Goal: Find specific page/section: Find specific page/section

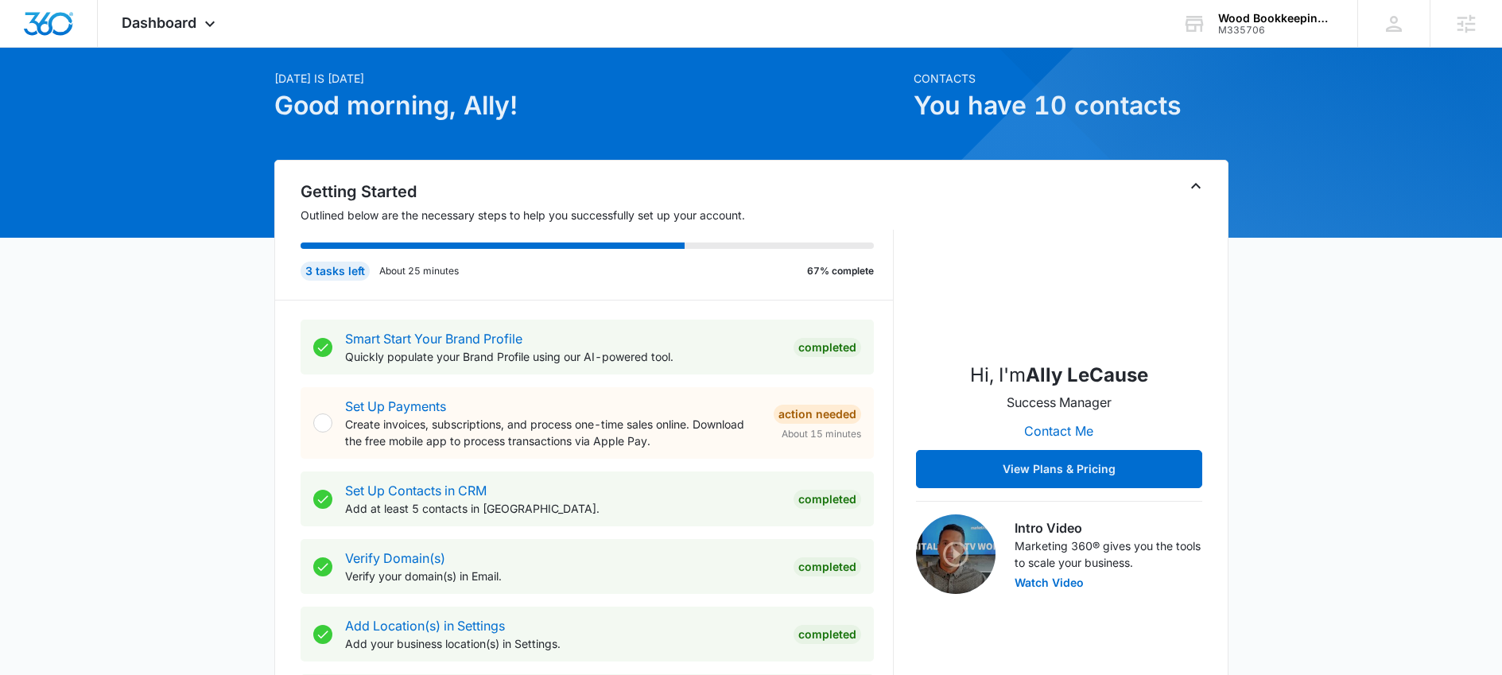
scroll to position [242, 0]
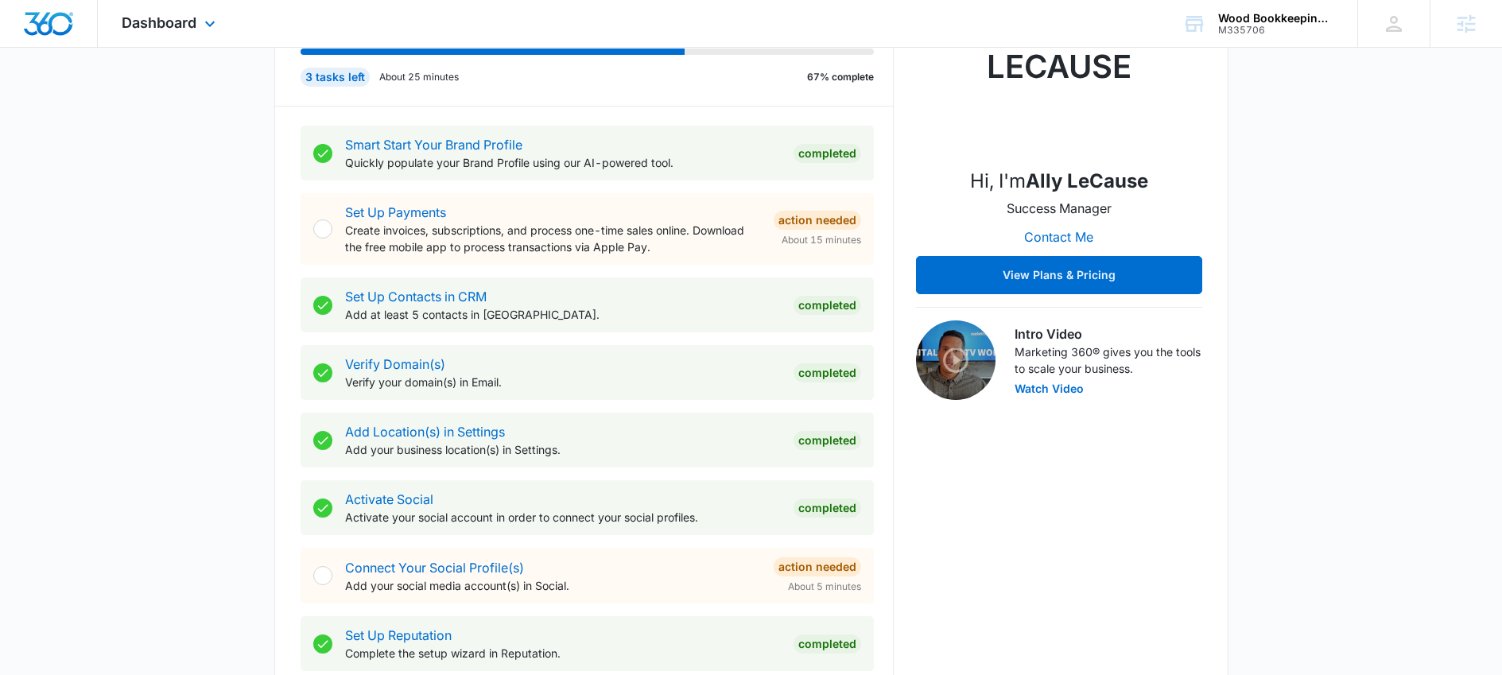
drag, startPoint x: 1236, startPoint y: 15, endPoint x: 1130, endPoint y: 20, distance: 106.6
click at [1236, 15] on div "Wood Bookkeeping and Tax Service" at bounding box center [1276, 18] width 116 height 13
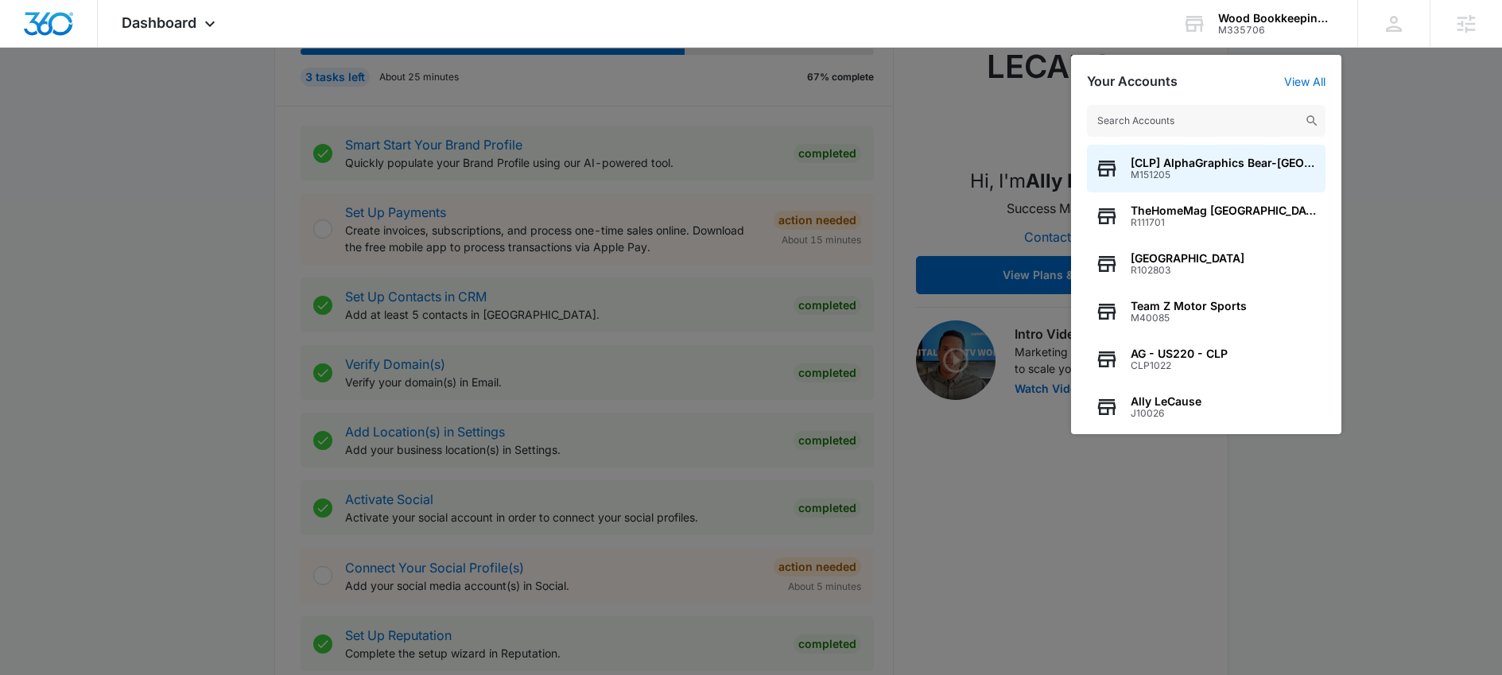
type input "N"
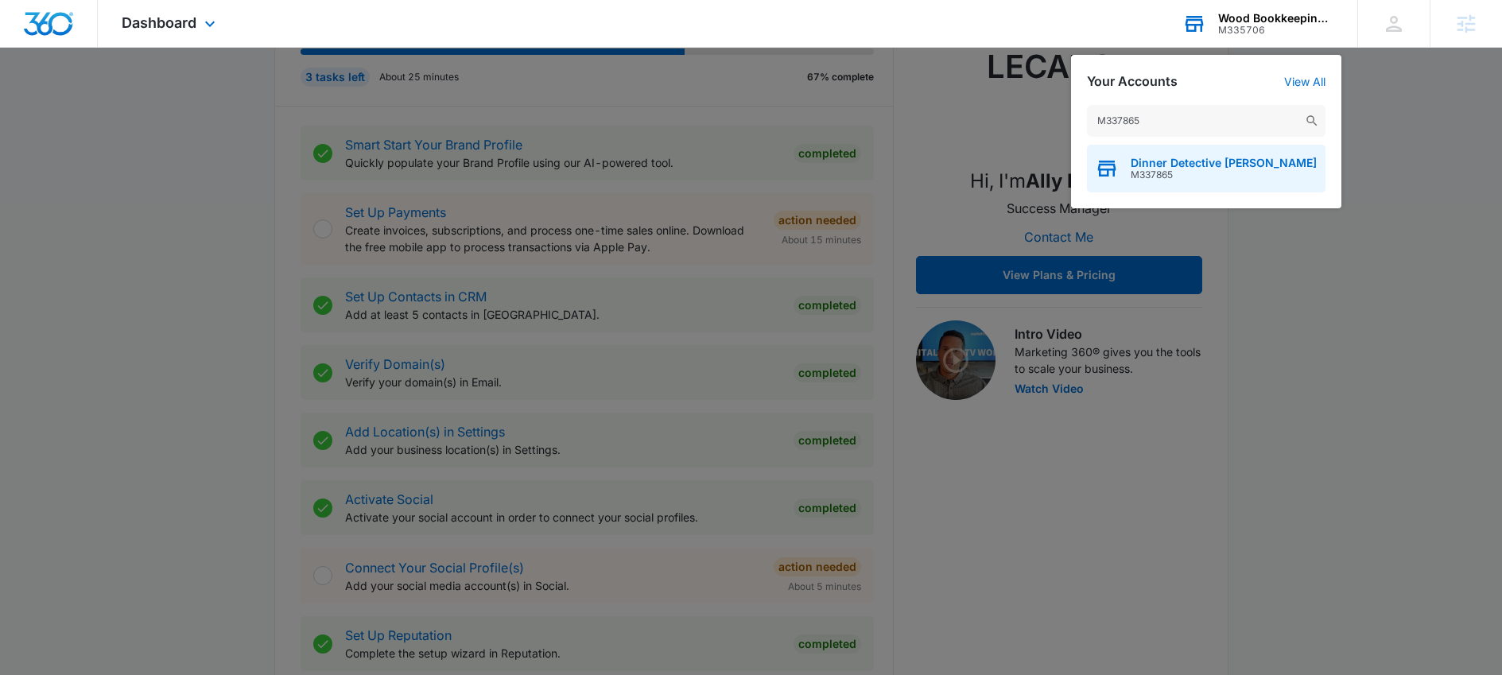
type input "M337865"
click at [1193, 160] on span "Dinner Detective Carlsbad" at bounding box center [1224, 163] width 186 height 13
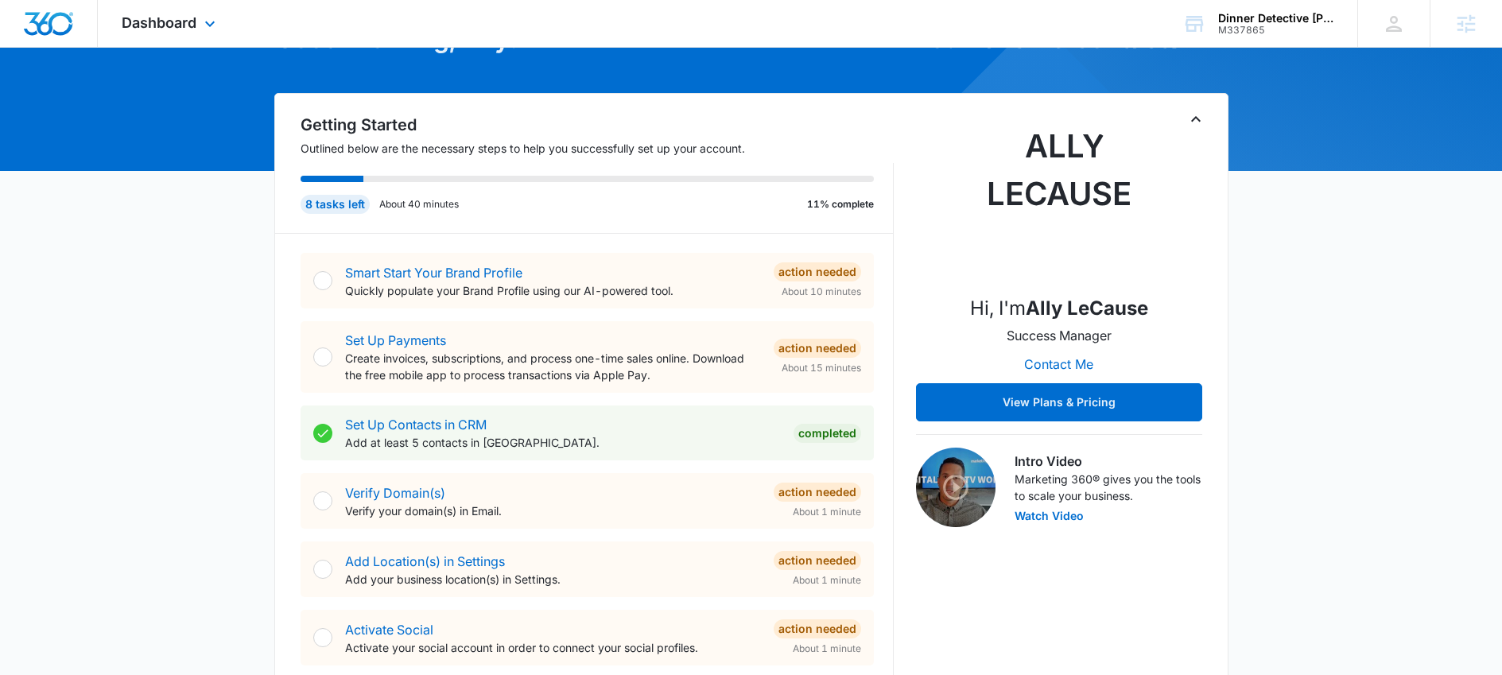
scroll to position [105, 0]
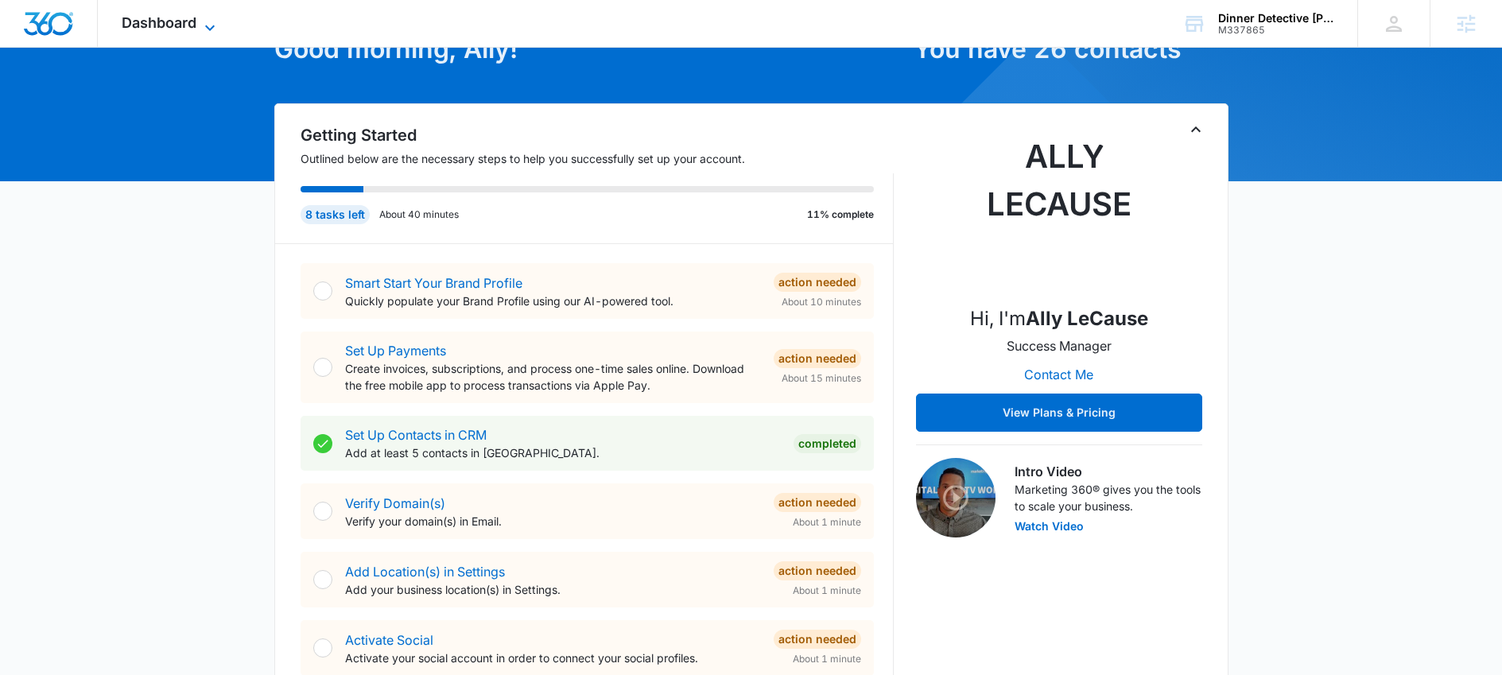
click at [196, 21] on span "Dashboard" at bounding box center [159, 22] width 75 height 17
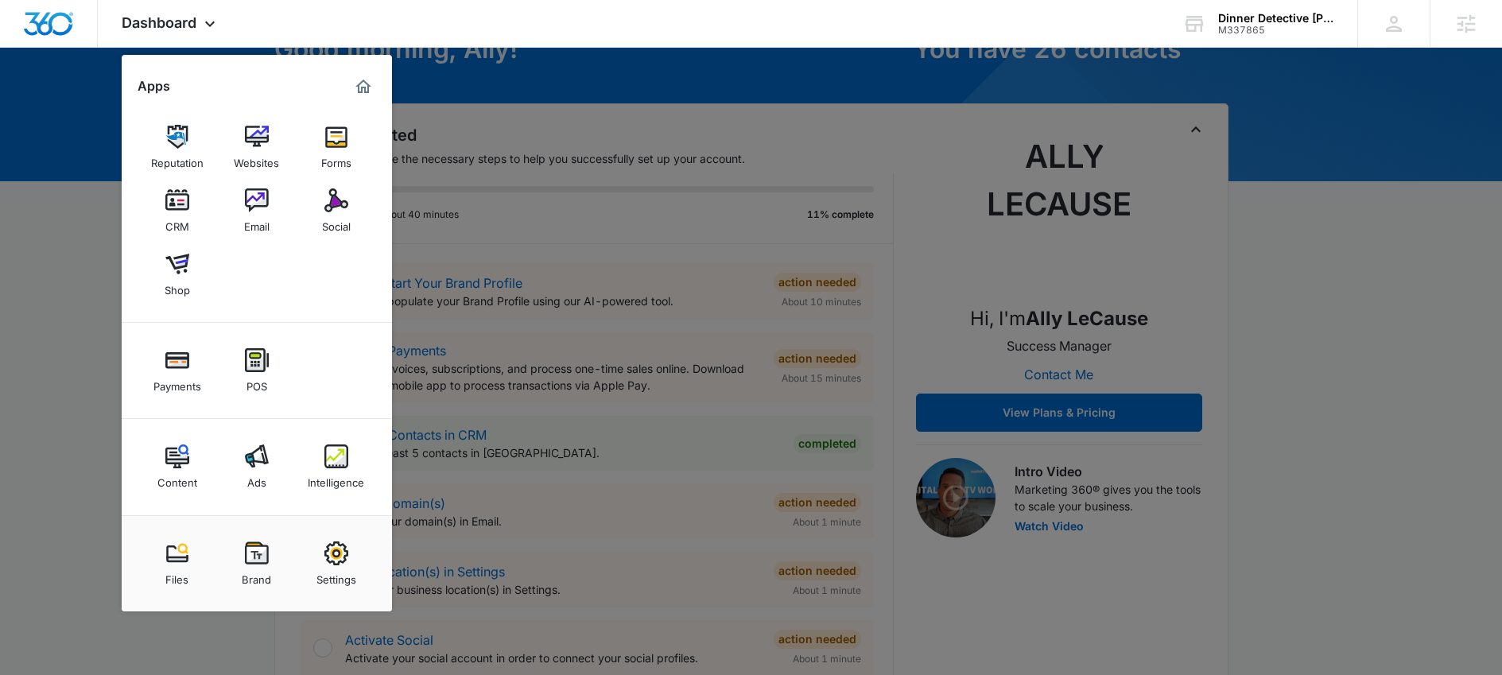
click at [330, 207] on img at bounding box center [336, 200] width 24 height 24
